Goal: Find specific page/section: Find specific page/section

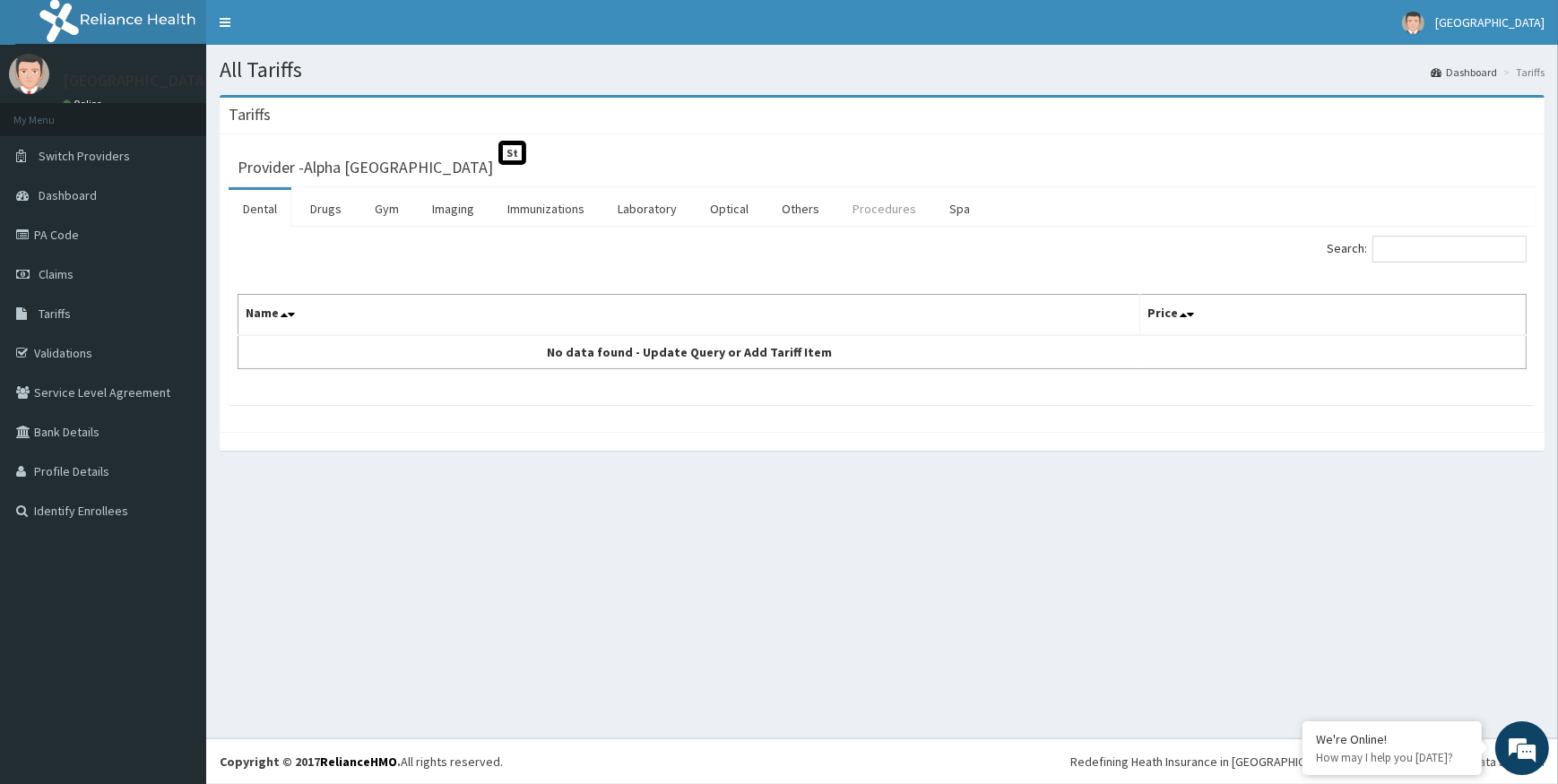
click at [872, 199] on link "Procedures" at bounding box center [884, 209] width 92 height 37
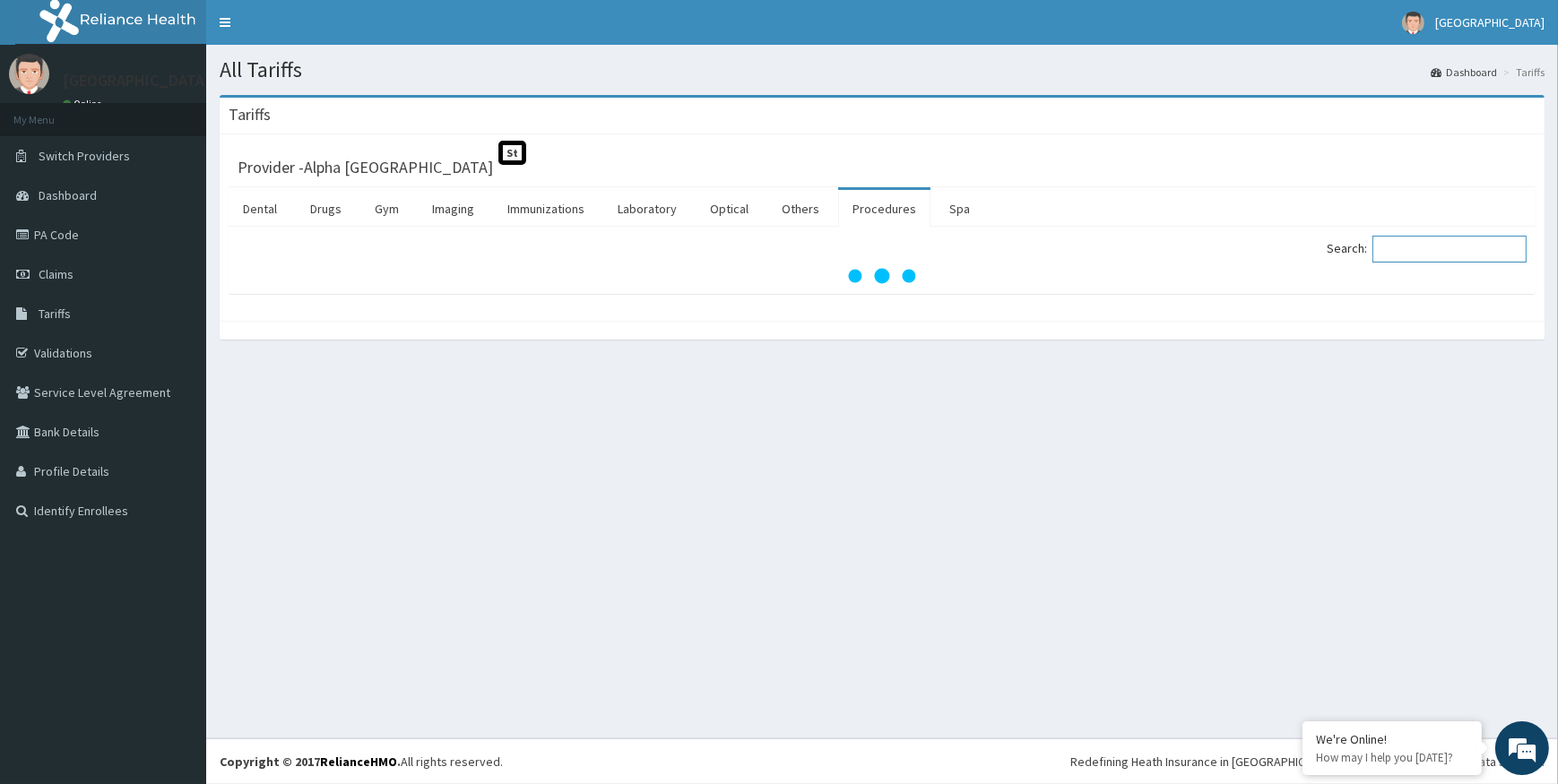
click at [1420, 243] on input "Search:" at bounding box center [1449, 249] width 154 height 27
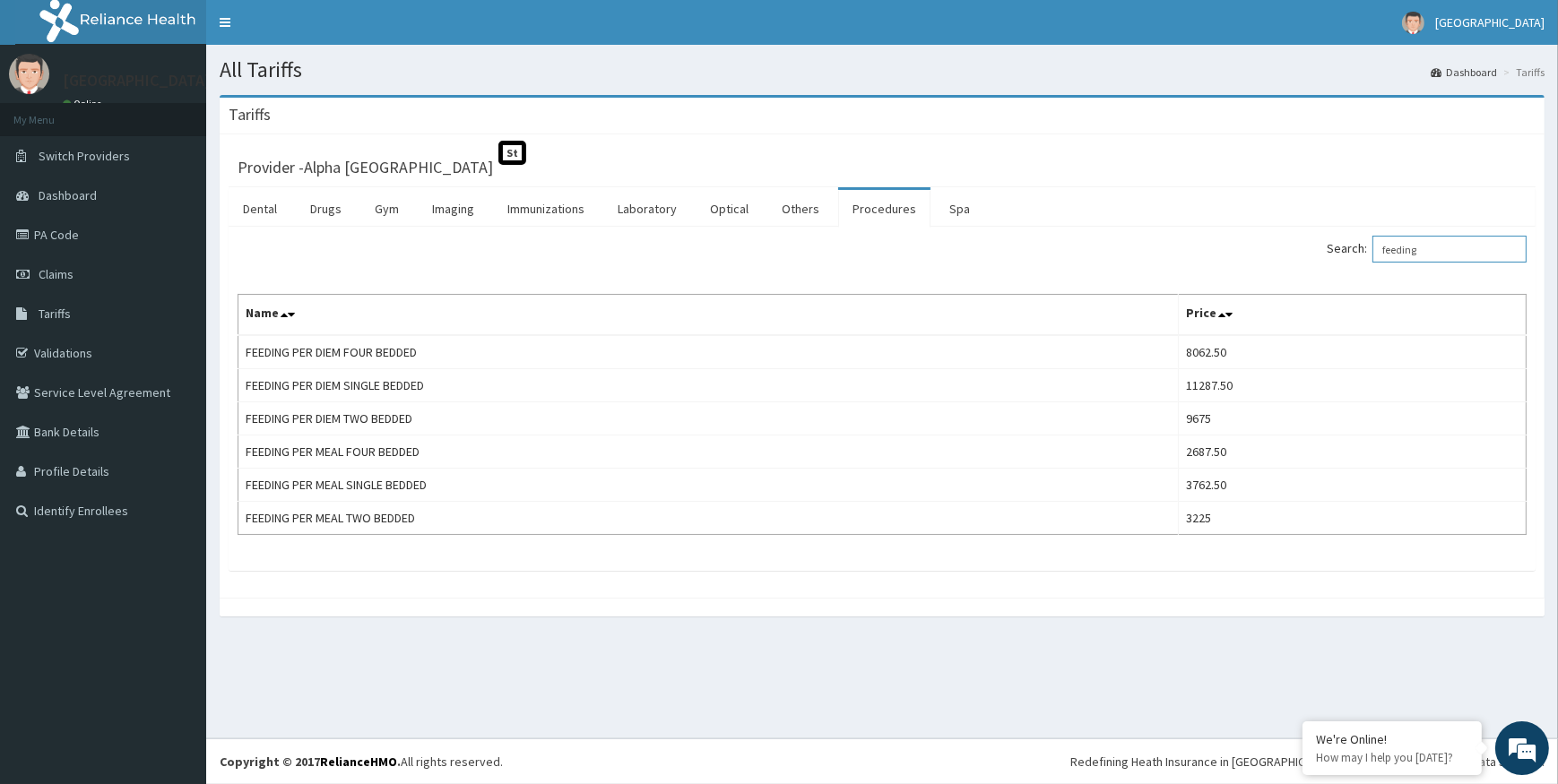
type input "feeding"
click at [76, 350] on link "Validations" at bounding box center [103, 353] width 206 height 39
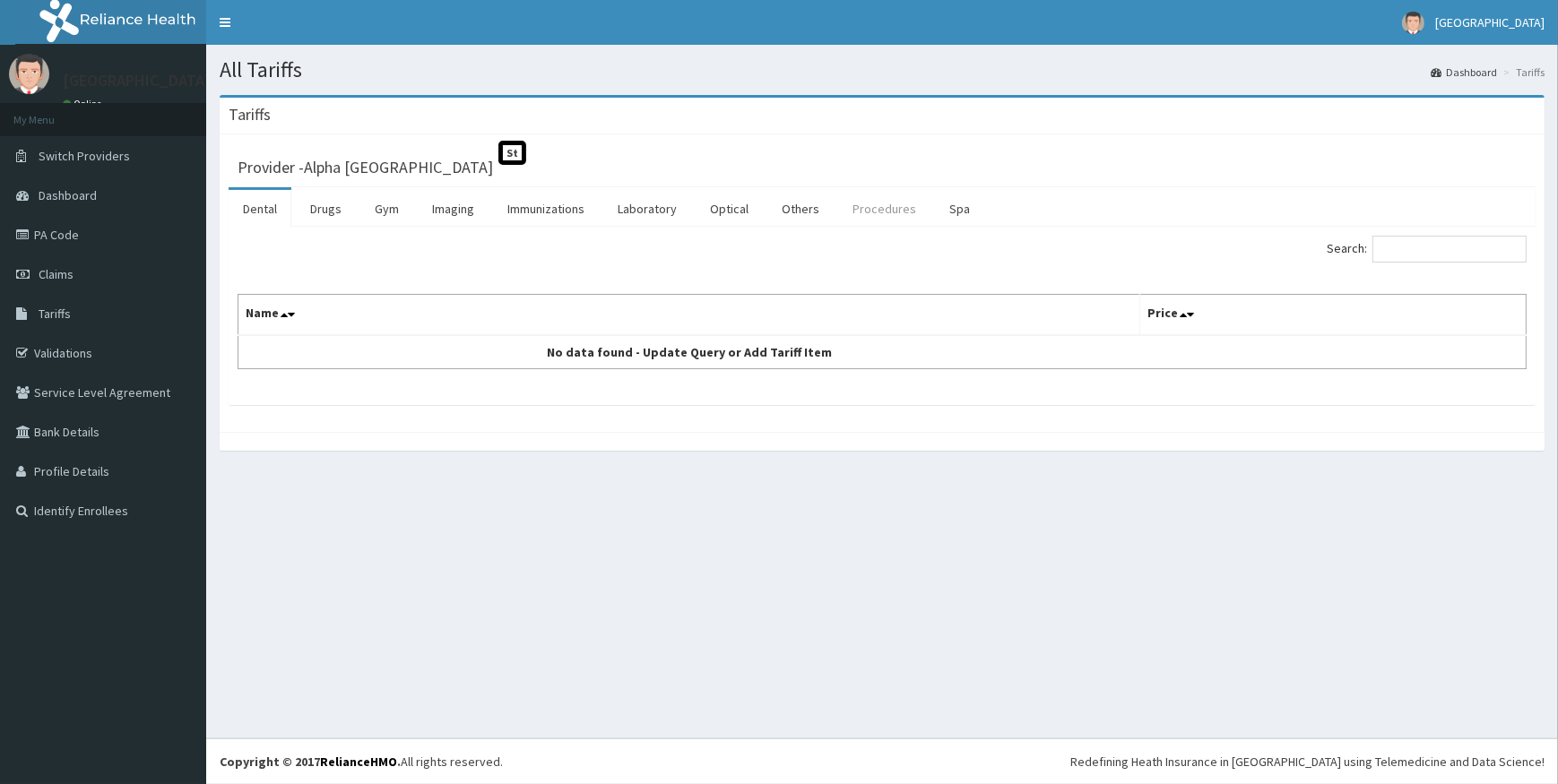
click at [865, 205] on link "Procedures" at bounding box center [884, 209] width 92 height 37
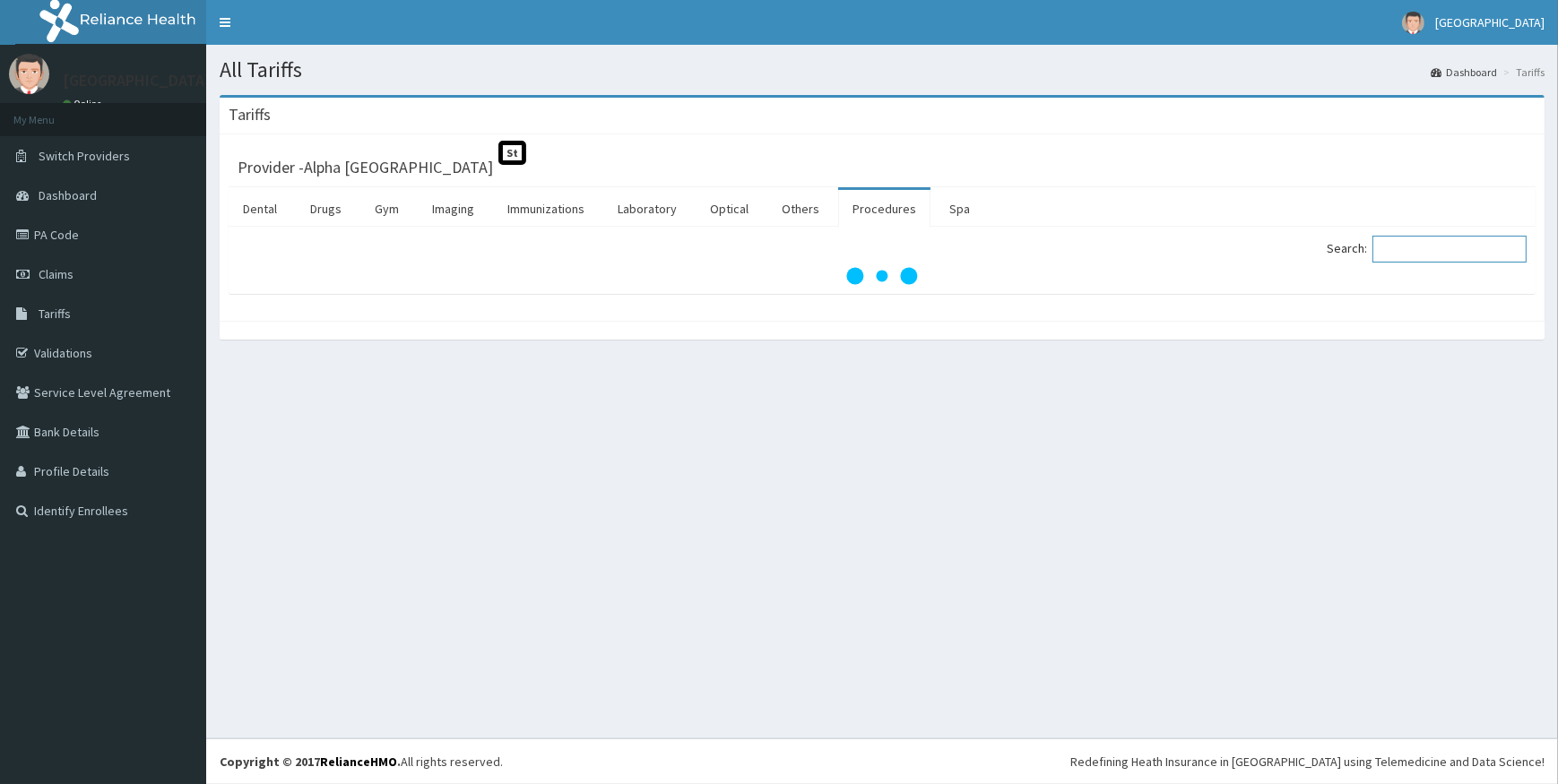
click at [1412, 246] on input "Search:" at bounding box center [1449, 249] width 154 height 27
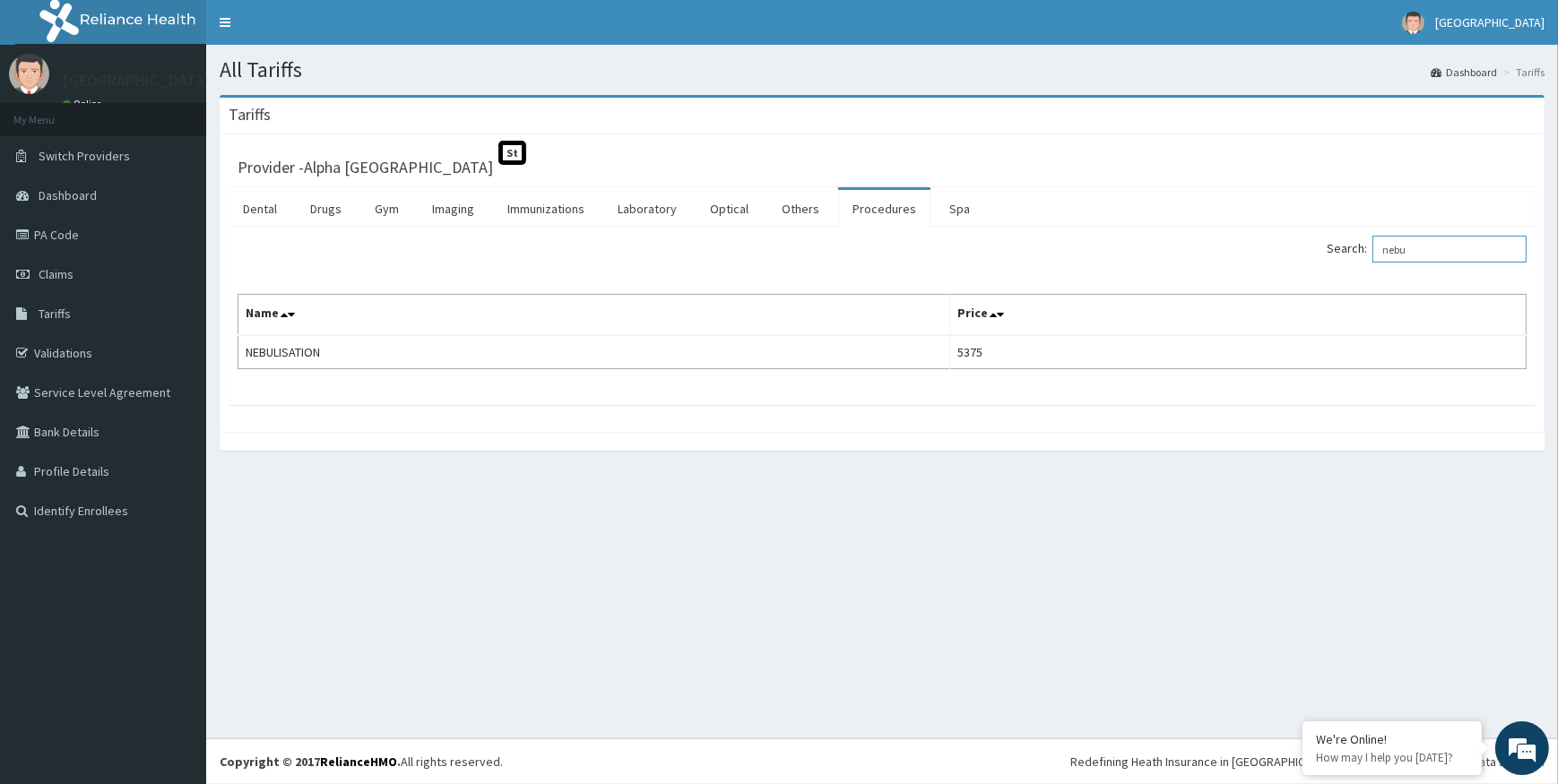
type input "nebu"
click at [44, 234] on link "PA Code" at bounding box center [103, 235] width 206 height 39
